Goal: Task Accomplishment & Management: Complete application form

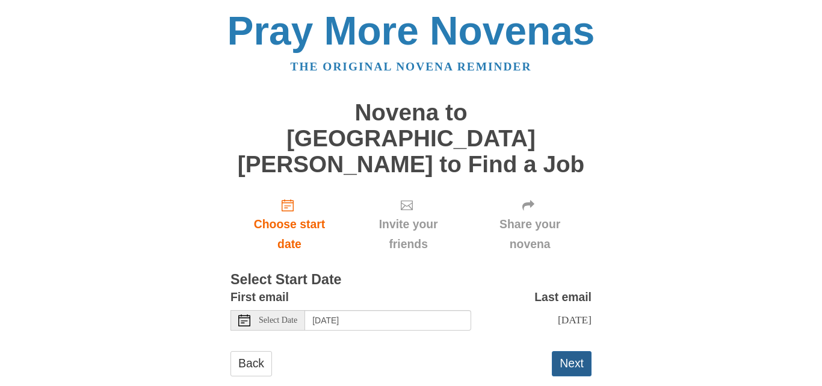
click at [564, 351] on button "Next" at bounding box center [572, 363] width 40 height 25
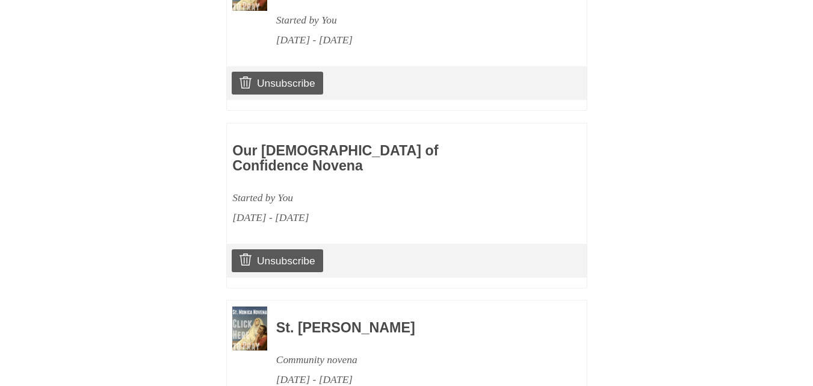
scroll to position [760, 0]
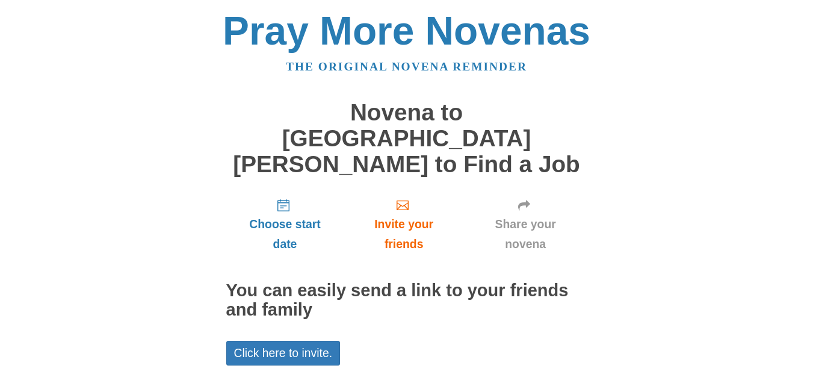
scroll to position [69, 0]
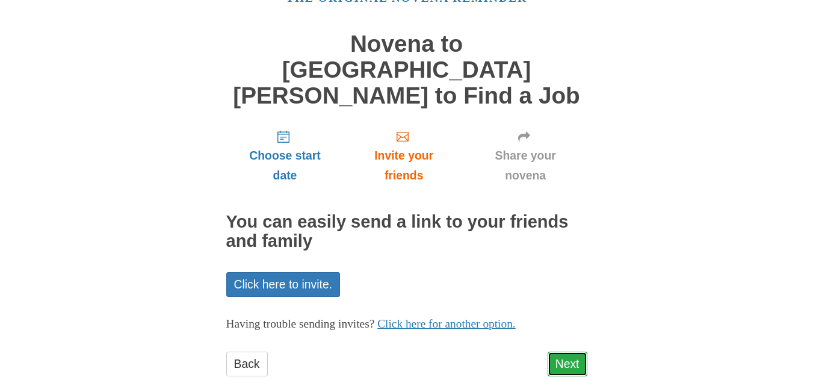
click at [573, 351] on link "Next" at bounding box center [567, 363] width 40 height 25
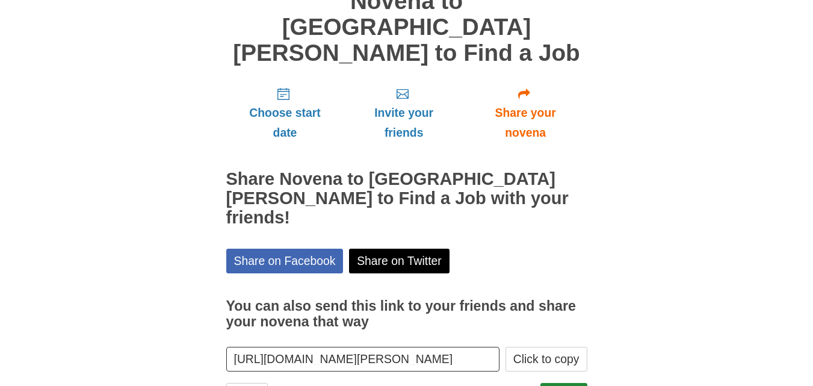
scroll to position [123, 0]
